Goal: Task Accomplishment & Management: Use online tool/utility

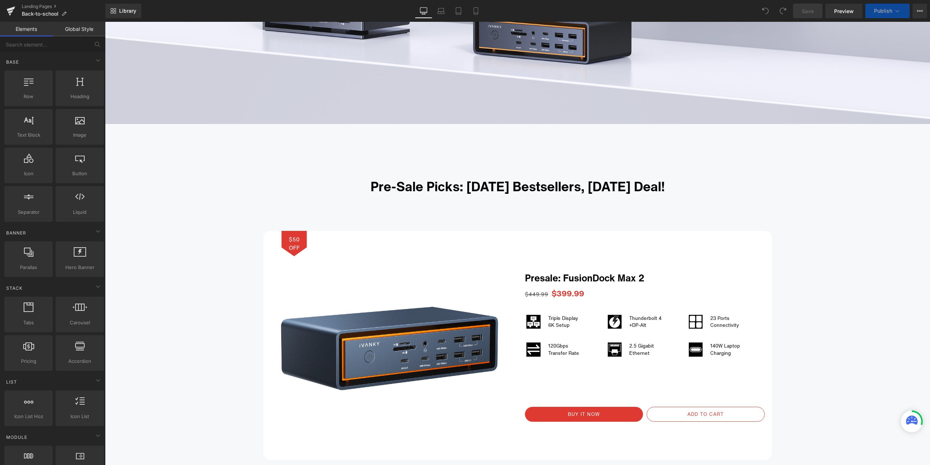
scroll to position [472, 0]
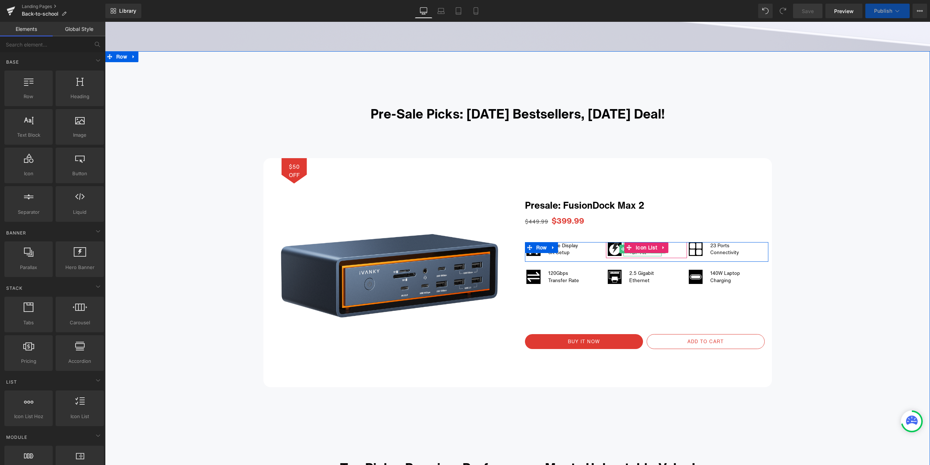
click at [642, 253] on span "Text Block" at bounding box center [639, 248] width 24 height 9
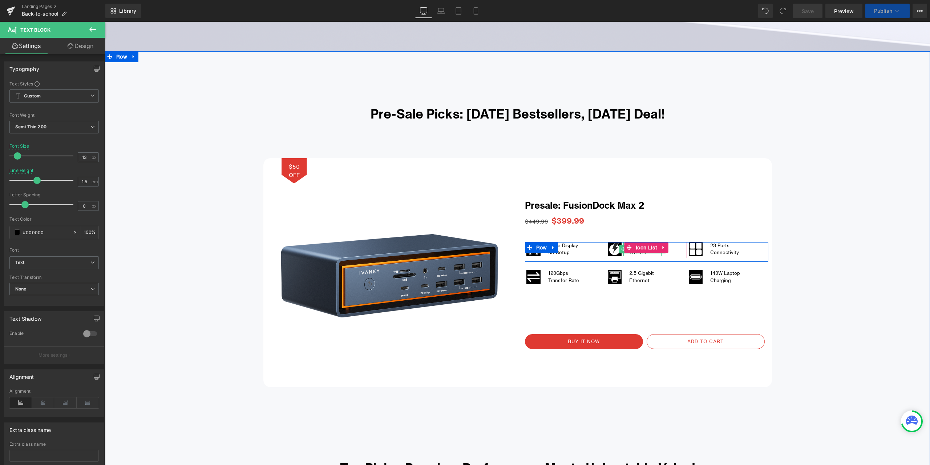
click at [630, 254] on div "+DP‑Alt" at bounding box center [645, 252] width 32 height 7
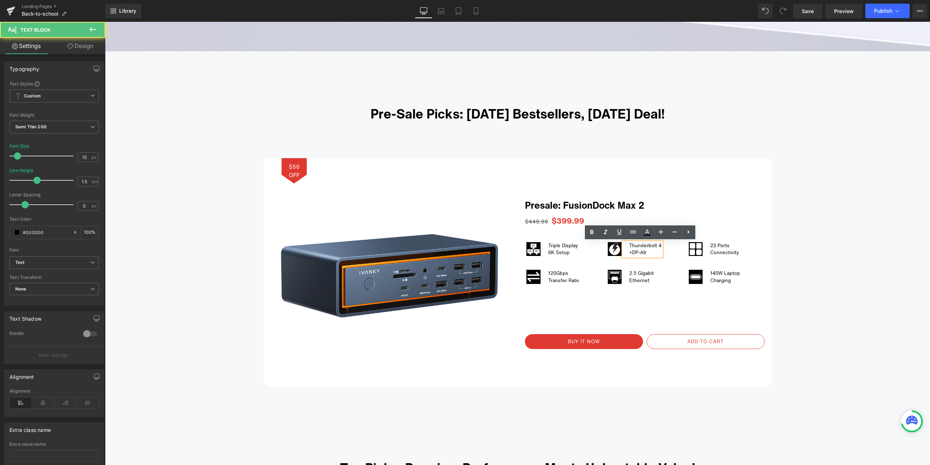
click at [657, 244] on div "Thunderbolt 4" at bounding box center [645, 245] width 32 height 7
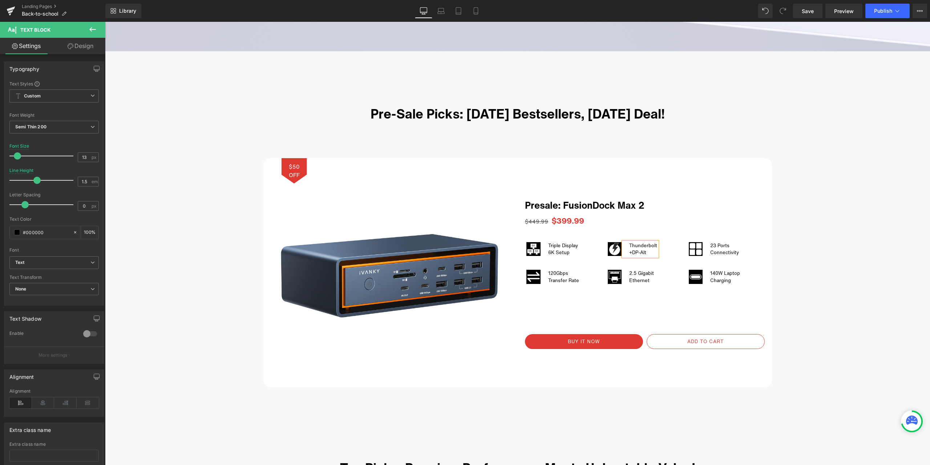
scroll to position [0, 0]
click at [878, 10] on span "Publish" at bounding box center [883, 11] width 18 height 6
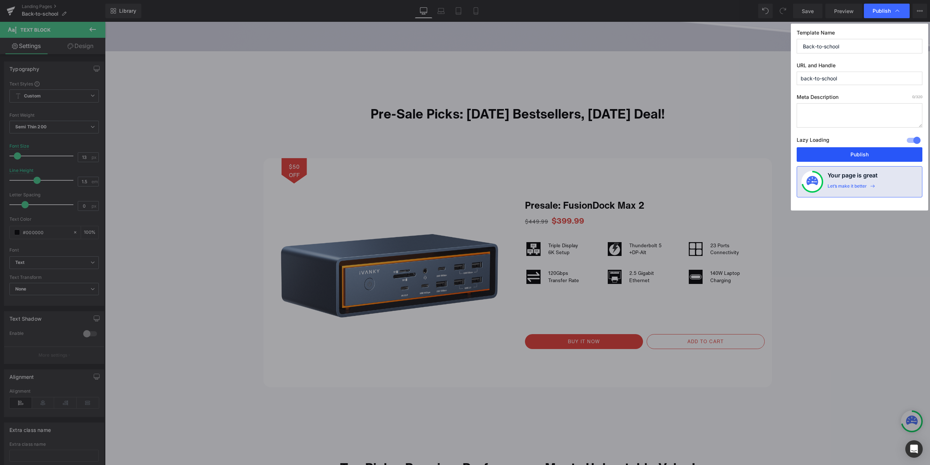
click at [852, 149] on button "Publish" at bounding box center [860, 154] width 126 height 15
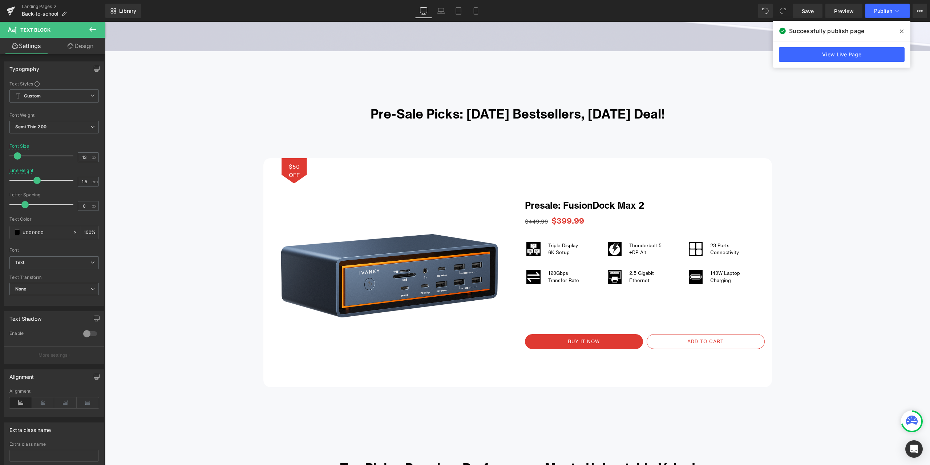
click at [902, 29] on icon at bounding box center [902, 31] width 4 height 6
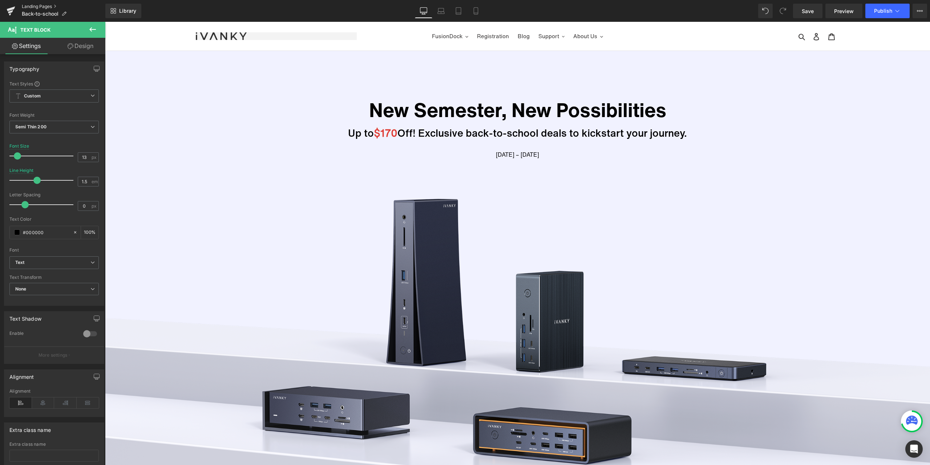
click at [39, 8] on link "Landing Pages" at bounding box center [64, 7] width 84 height 6
